Goal: Transaction & Acquisition: Purchase product/service

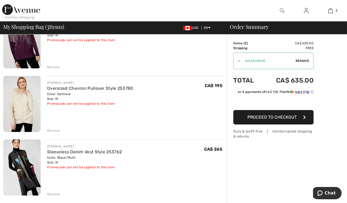
scroll to position [68, 0]
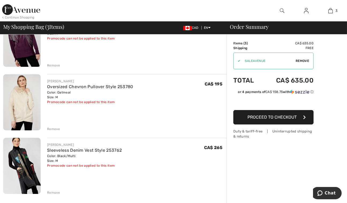
click at [51, 129] on div "Remove" at bounding box center [53, 129] width 13 height 5
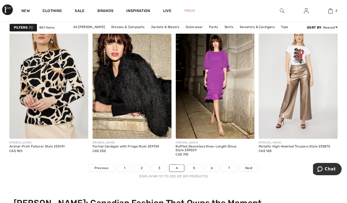
scroll to position [2333, 0]
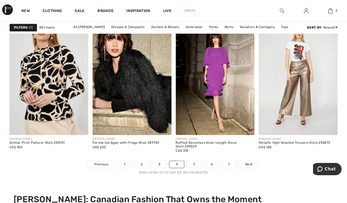
click at [192, 165] on link "5" at bounding box center [194, 164] width 15 height 7
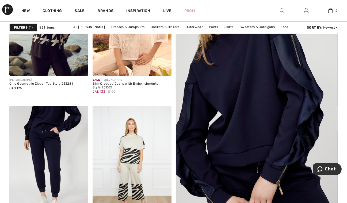
scroll to position [250, 0]
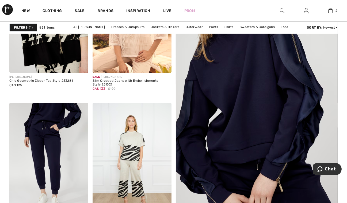
click at [56, 51] on img at bounding box center [48, 14] width 79 height 118
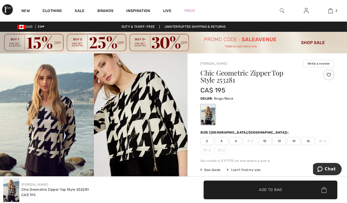
click at [45, 134] on img at bounding box center [47, 124] width 94 height 141
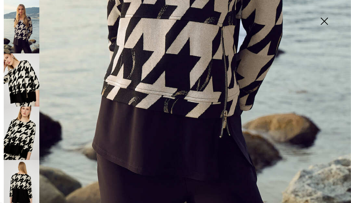
scroll to position [278, 0]
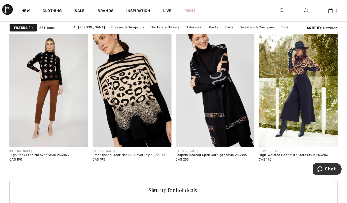
scroll to position [1788, 0]
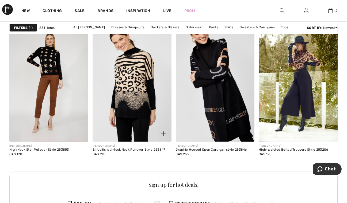
click at [149, 97] on img at bounding box center [132, 83] width 79 height 118
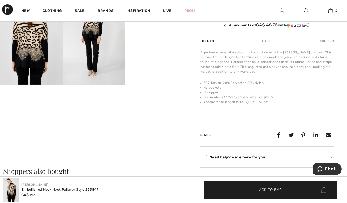
scroll to position [207, 0]
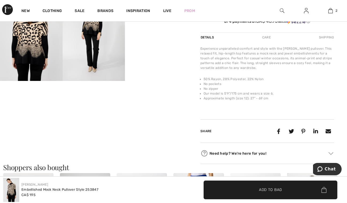
click at [144, 19] on video "Your browser does not support the video tag." at bounding box center [156, 2] width 63 height 31
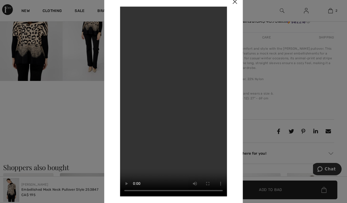
click at [89, 46] on div at bounding box center [173, 101] width 347 height 203
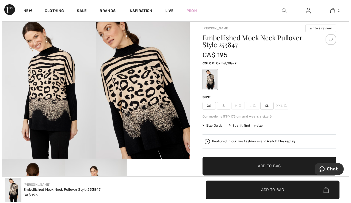
scroll to position [3, 0]
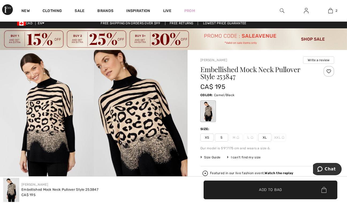
click at [142, 111] on img at bounding box center [141, 120] width 94 height 141
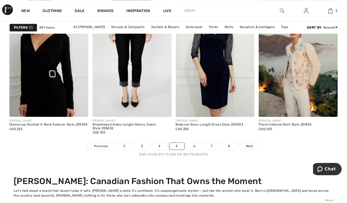
scroll to position [2391, 0]
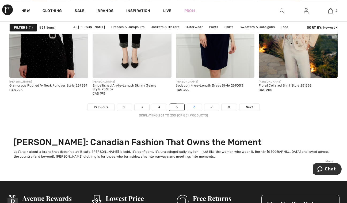
click at [195, 107] on link "6" at bounding box center [194, 107] width 15 height 7
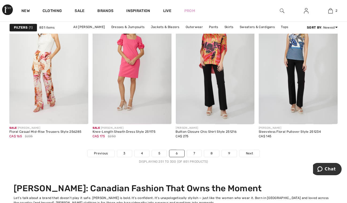
scroll to position [2366, 0]
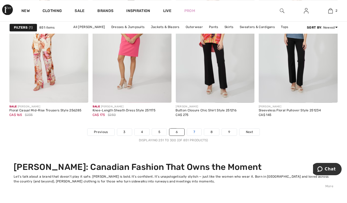
click at [195, 134] on link "7" at bounding box center [194, 132] width 14 height 7
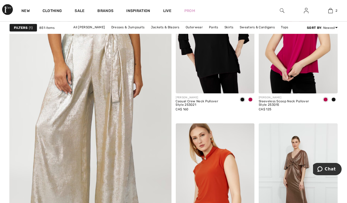
scroll to position [1406, 0]
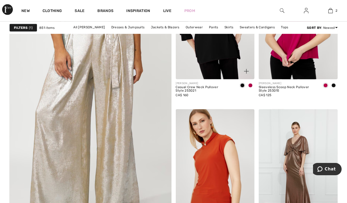
click at [228, 58] on img at bounding box center [215, 20] width 79 height 118
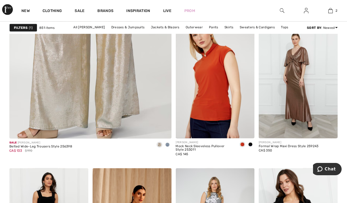
scroll to position [1459, 0]
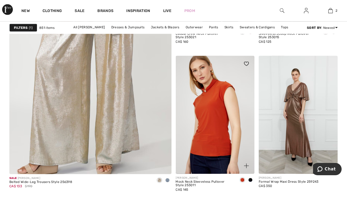
click at [250, 182] on span at bounding box center [250, 180] width 4 height 4
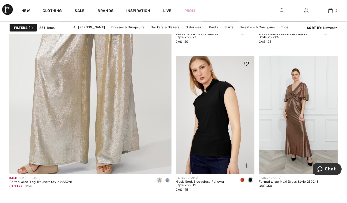
click at [215, 121] on img at bounding box center [215, 115] width 79 height 118
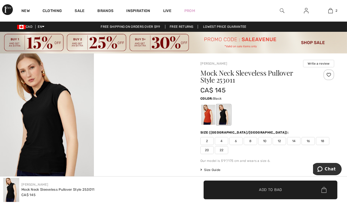
click at [140, 100] on video "Your browser does not support the video tag." at bounding box center [141, 77] width 94 height 47
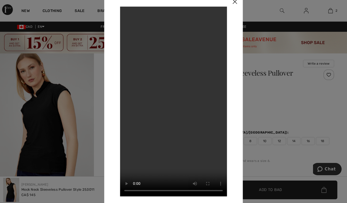
click at [234, 2] on img at bounding box center [235, 2] width 16 height 17
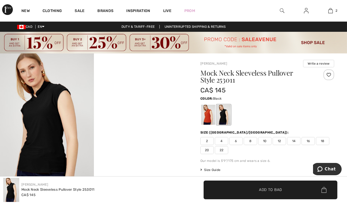
click at [48, 115] on img at bounding box center [47, 124] width 94 height 141
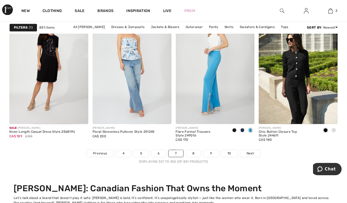
scroll to position [2355, 0]
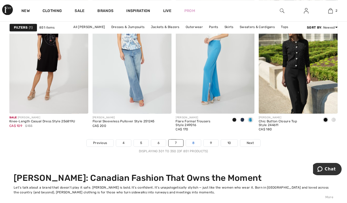
click at [197, 144] on link "8" at bounding box center [193, 143] width 15 height 7
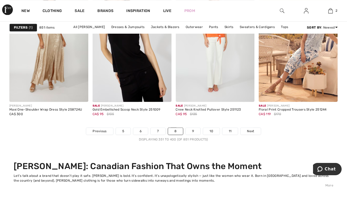
scroll to position [2369, 0]
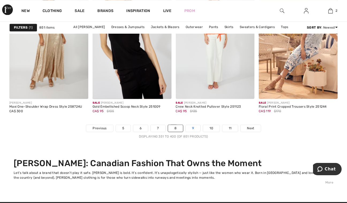
click at [196, 126] on link "9" at bounding box center [193, 128] width 15 height 7
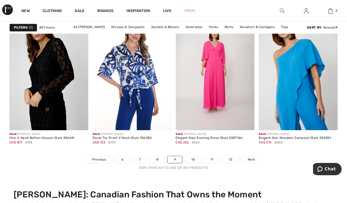
scroll to position [2345, 0]
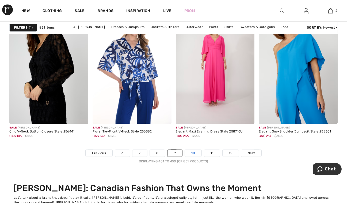
click at [194, 152] on link "10" at bounding box center [193, 153] width 17 height 7
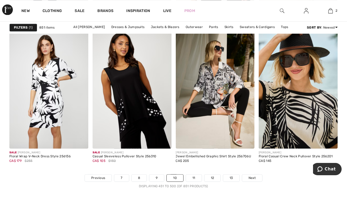
scroll to position [2323, 0]
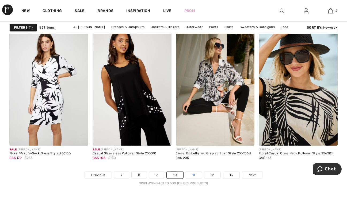
click at [194, 174] on link "11" at bounding box center [194, 175] width 16 height 7
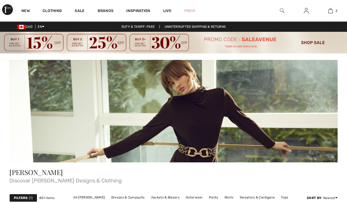
checkbox input "true"
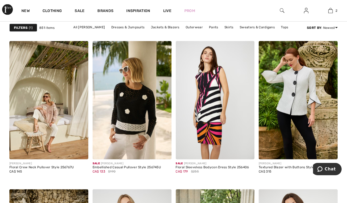
scroll to position [2023, 0]
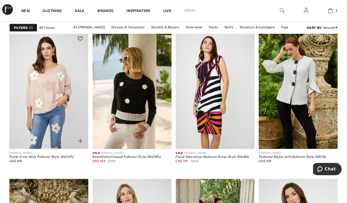
click at [51, 102] on img at bounding box center [48, 90] width 79 height 118
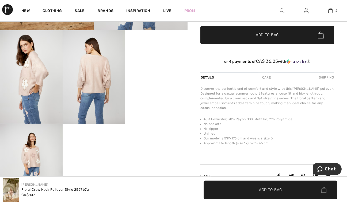
scroll to position [175, 0]
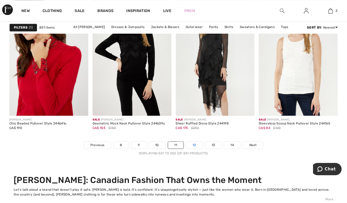
scroll to position [2362, 0]
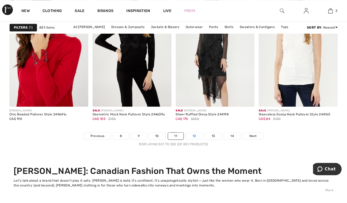
click at [193, 135] on link "12" at bounding box center [194, 136] width 16 height 7
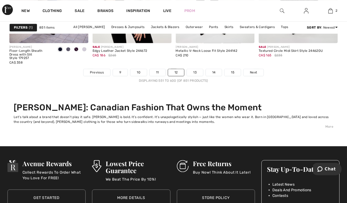
scroll to position [2430, 0]
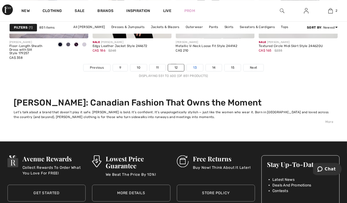
click at [191, 67] on link "13" at bounding box center [195, 67] width 16 height 7
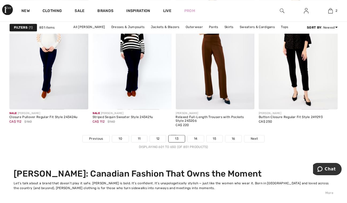
scroll to position [2369, 0]
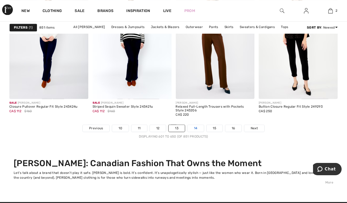
click at [191, 128] on link "14" at bounding box center [196, 128] width 16 height 7
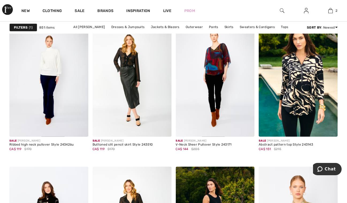
scroll to position [838, 0]
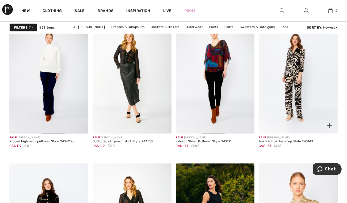
click at [306, 98] on img at bounding box center [298, 75] width 79 height 118
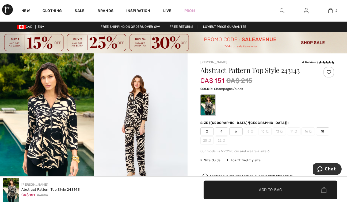
click at [12, 196] on img at bounding box center [11, 190] width 16 height 24
click at [47, 134] on img at bounding box center [47, 124] width 94 height 141
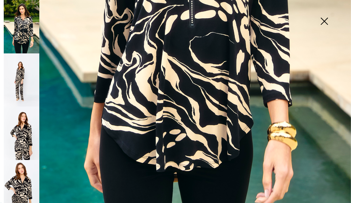
scroll to position [310, 0]
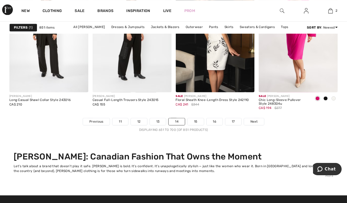
scroll to position [2394, 0]
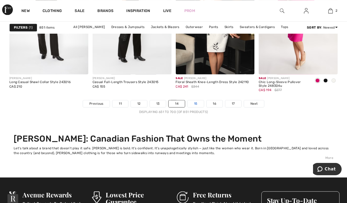
click at [196, 104] on link "15" at bounding box center [196, 103] width 16 height 7
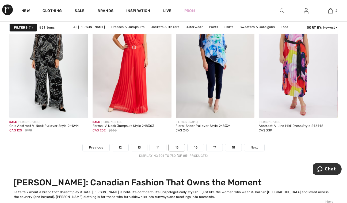
scroll to position [2355, 0]
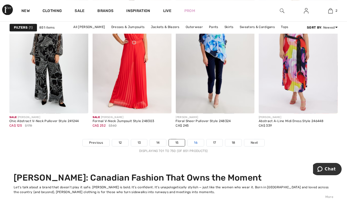
click at [198, 141] on link "16" at bounding box center [196, 142] width 16 height 7
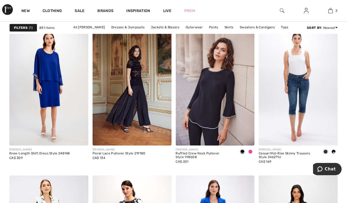
scroll to position [978, 0]
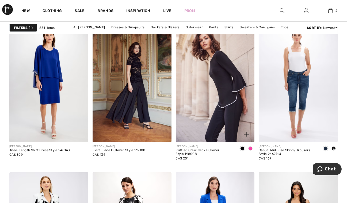
click at [216, 108] on img at bounding box center [215, 83] width 79 height 118
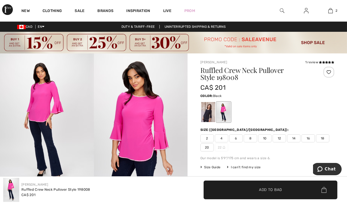
click at [207, 112] on div at bounding box center [208, 112] width 14 height 20
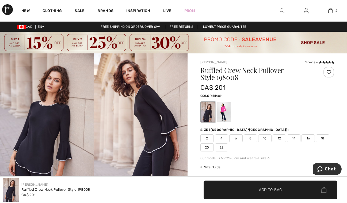
click at [120, 127] on img at bounding box center [141, 124] width 94 height 141
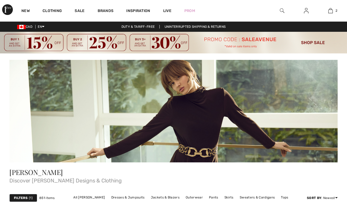
scroll to position [978, 0]
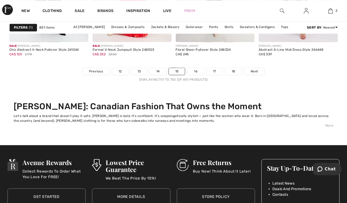
scroll to position [2430, 0]
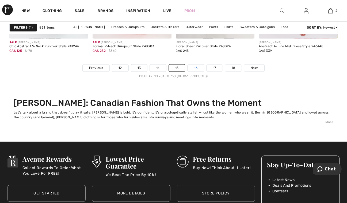
click at [195, 68] on link "16" at bounding box center [196, 68] width 16 height 7
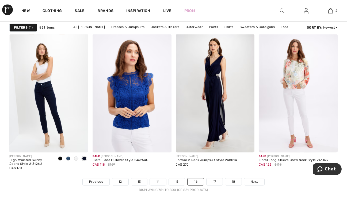
scroll to position [2326, 0]
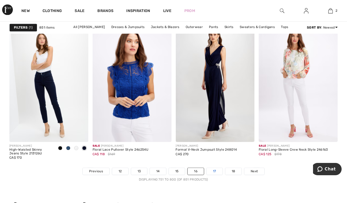
click at [215, 170] on link "17" at bounding box center [215, 171] width 16 height 7
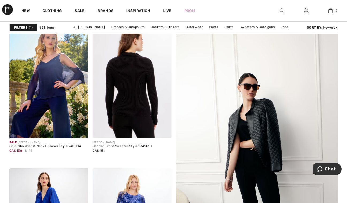
scroll to position [189, 0]
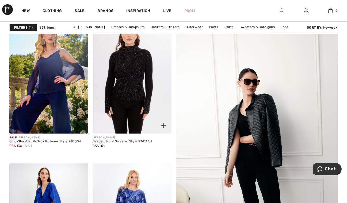
click at [149, 89] on img at bounding box center [132, 75] width 79 height 118
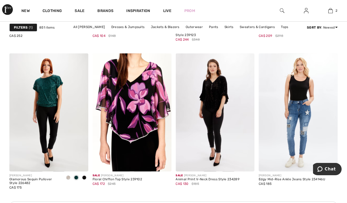
scroll to position [606, 0]
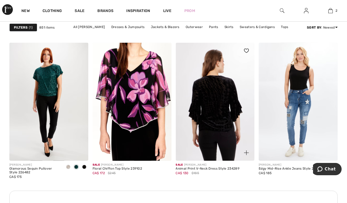
click at [203, 131] on img at bounding box center [215, 102] width 79 height 118
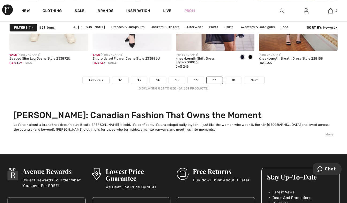
scroll to position [2419, 0]
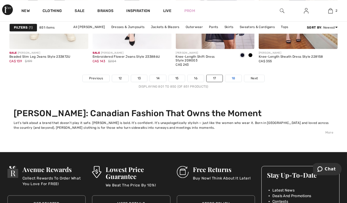
click at [231, 77] on link "18" at bounding box center [233, 78] width 17 height 7
click at [119, 73] on div "Sale FRANK LYMAN Embroidered Flower Jeans Style 233886U CA$ 143 $204" at bounding box center [132, 62] width 79 height 26
click at [121, 78] on link "12" at bounding box center [120, 78] width 16 height 7
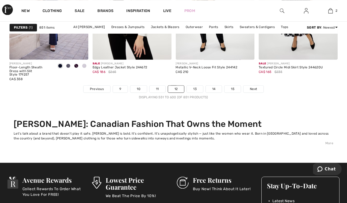
scroll to position [2416, 0]
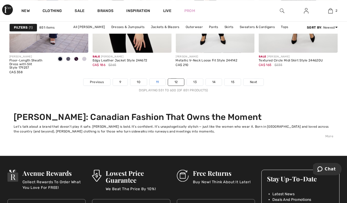
click at [160, 79] on link "11" at bounding box center [158, 82] width 16 height 7
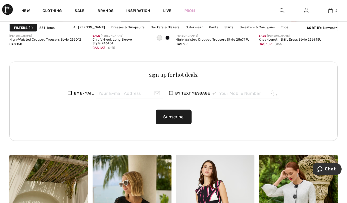
scroll to position [1905, 0]
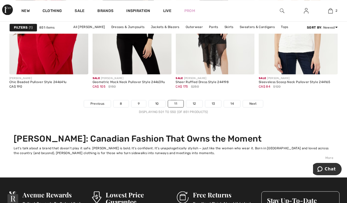
scroll to position [2412, 0]
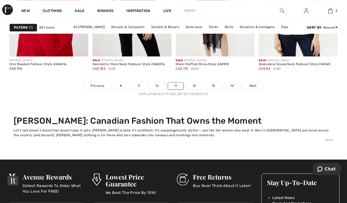
click at [158, 87] on link "10" at bounding box center [157, 85] width 17 height 7
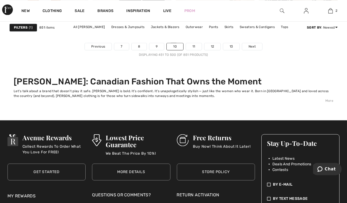
scroll to position [2462, 0]
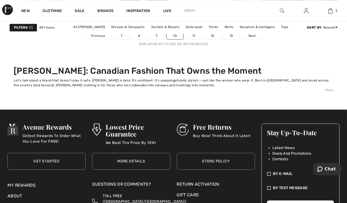
click at [155, 37] on link "9" at bounding box center [156, 35] width 15 height 7
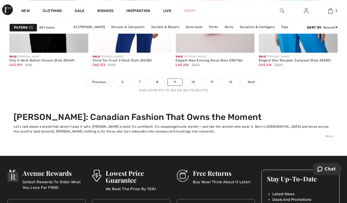
scroll to position [2426, 0]
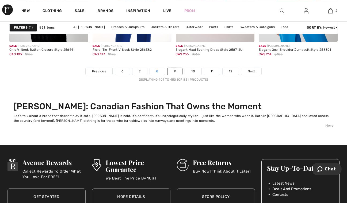
click at [160, 72] on link "8" at bounding box center [157, 71] width 15 height 7
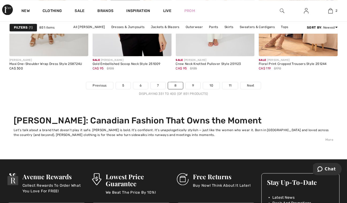
scroll to position [2423, 0]
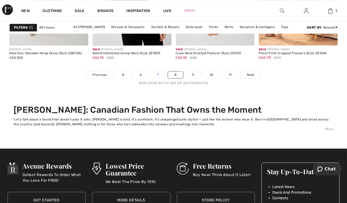
click at [158, 75] on link "7" at bounding box center [158, 74] width 14 height 7
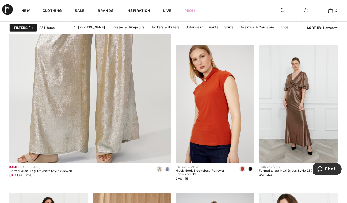
scroll to position [1474, 0]
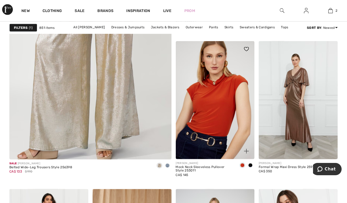
click at [233, 127] on img at bounding box center [215, 100] width 79 height 118
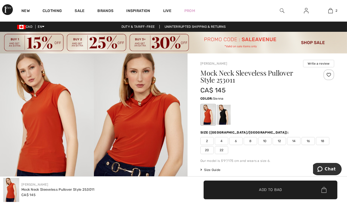
click at [282, 141] on span "12" at bounding box center [279, 141] width 13 height 8
click at [277, 186] on span "✔ Added to Bag Add to Bag" at bounding box center [271, 190] width 134 height 19
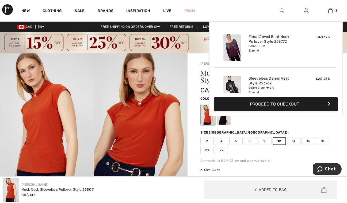
scroll to position [58, 0]
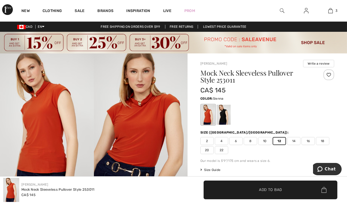
click at [267, 138] on span "10" at bounding box center [264, 141] width 13 height 8
click at [264, 192] on span "Add to Bag" at bounding box center [270, 190] width 23 height 6
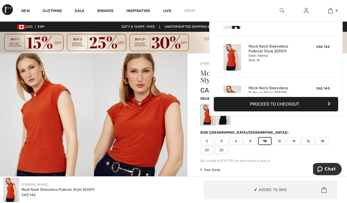
scroll to position [99, 0]
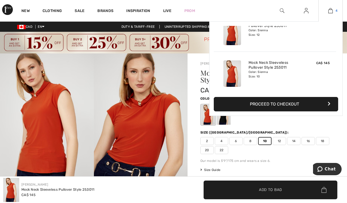
click at [332, 12] on img at bounding box center [330, 10] width 5 height 6
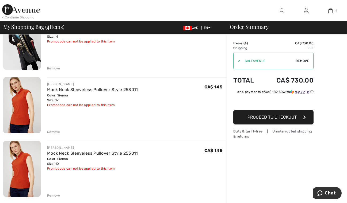
scroll to position [139, 0]
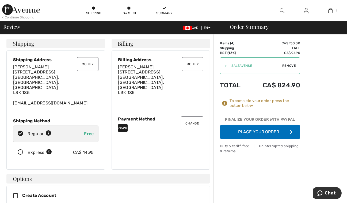
click at [185, 118] on button "Change" at bounding box center [192, 124] width 22 height 14
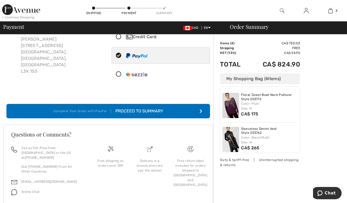
scroll to position [49, 0]
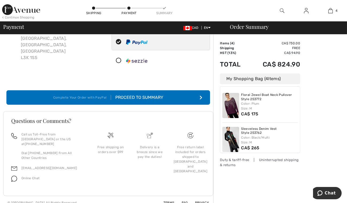
click at [157, 100] on div "Proceed to Summary" at bounding box center [137, 97] width 52 height 6
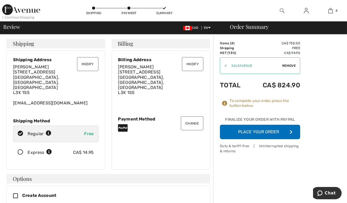
click at [268, 131] on button "Place Your Order" at bounding box center [260, 132] width 80 height 14
